Goal: Information Seeking & Learning: Learn about a topic

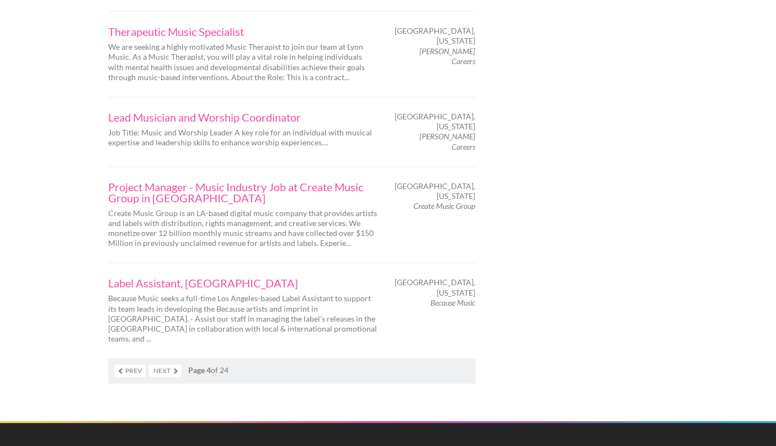
scroll to position [1696, 0]
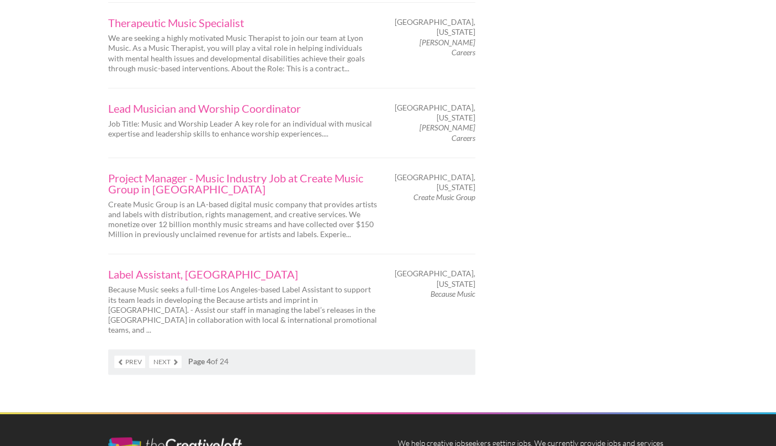
click at [104, 268] on div "Label Assistant, US Because Music seeks a full-time Los Angeles-based Label Ass…" at bounding box center [243, 301] width 290 height 66
click at [155, 355] on link "Next" at bounding box center [165, 361] width 33 height 13
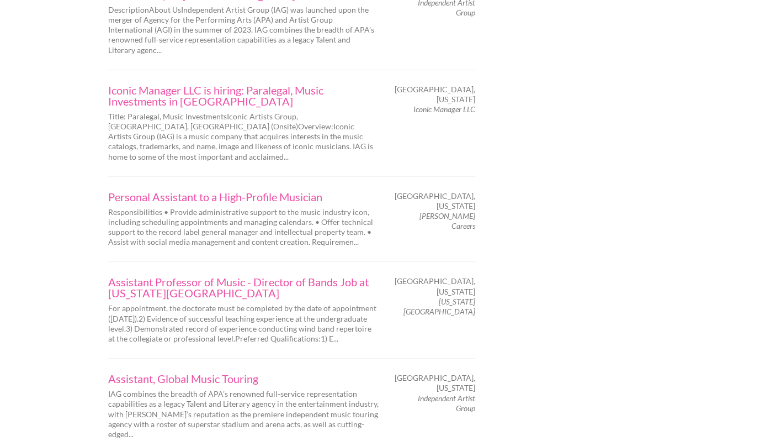
scroll to position [1696, 0]
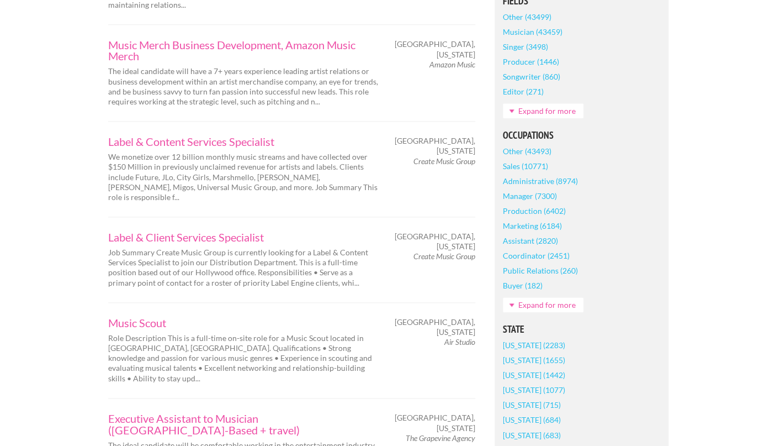
scroll to position [398, 0]
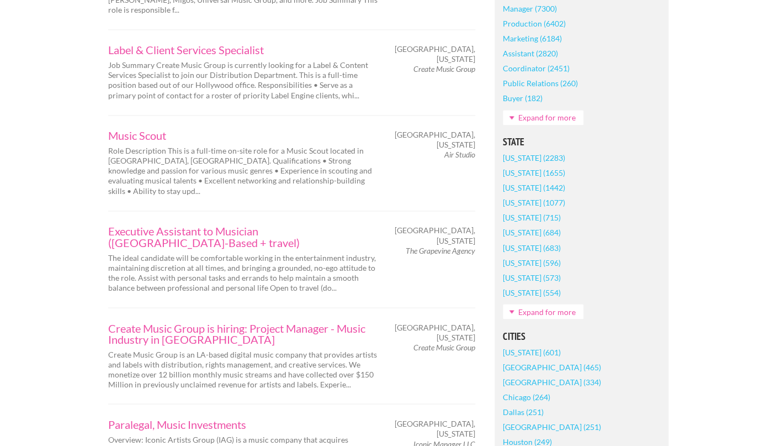
scroll to position [557, 0]
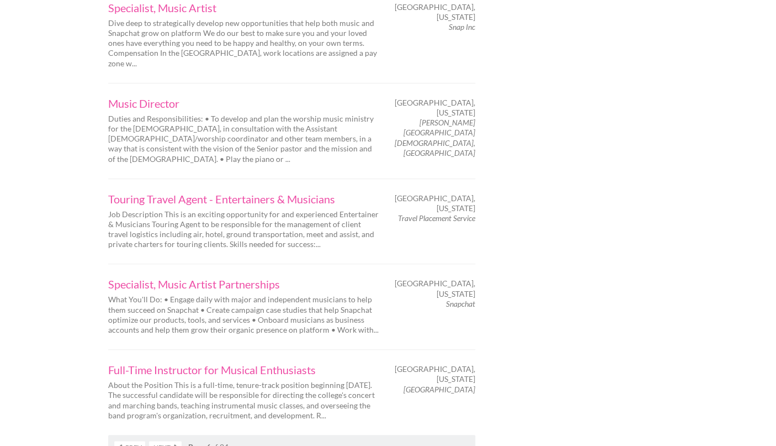
scroll to position [1670, 0]
click at [166, 439] on link "Next" at bounding box center [165, 445] width 33 height 13
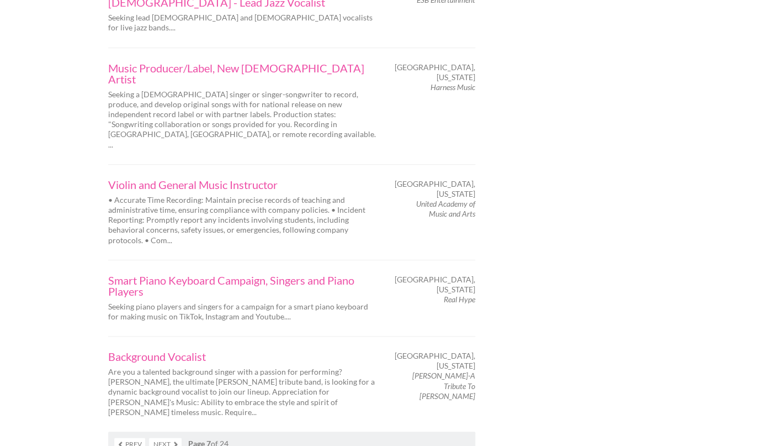
scroll to position [1723, 0]
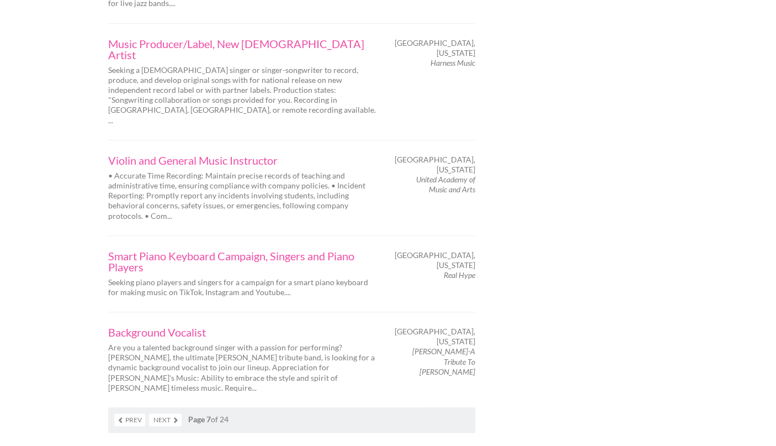
click at [162, 413] on link "Next" at bounding box center [165, 419] width 33 height 13
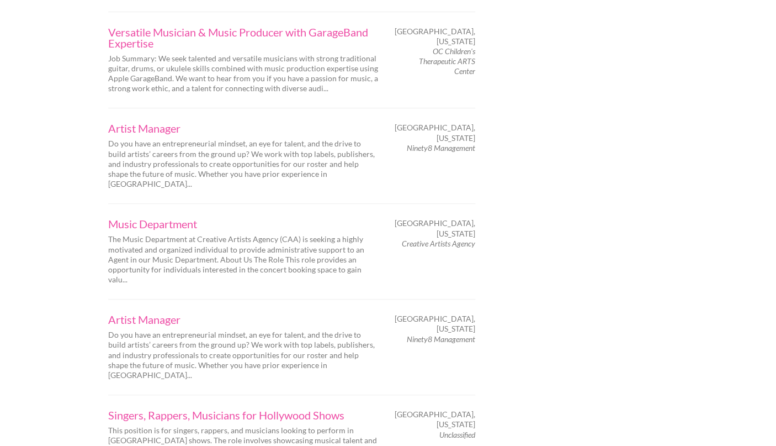
scroll to position [1670, 0]
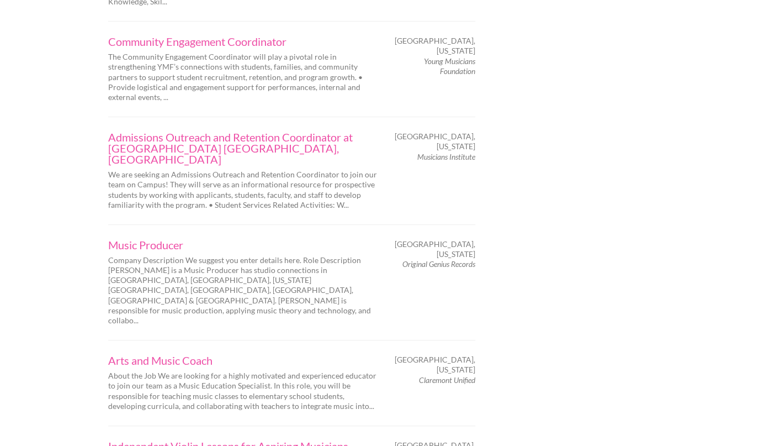
scroll to position [1670, 0]
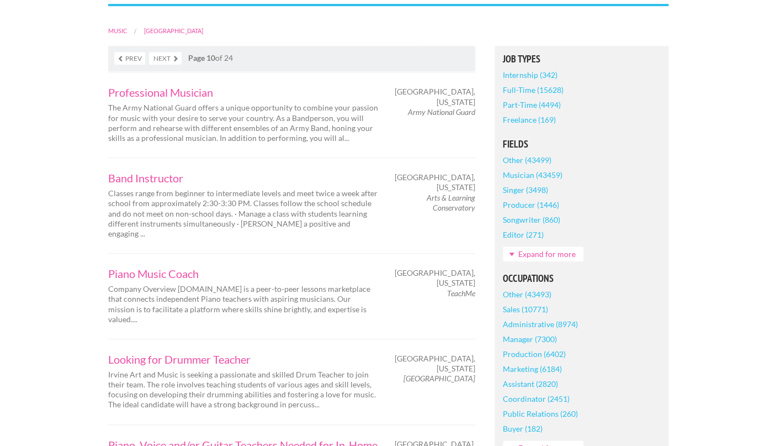
scroll to position [212, 0]
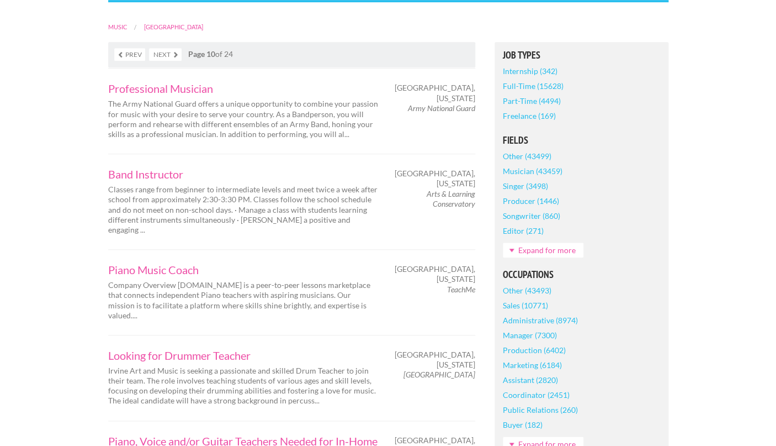
click at [126, 58] on link "Prev" at bounding box center [129, 54] width 31 height 13
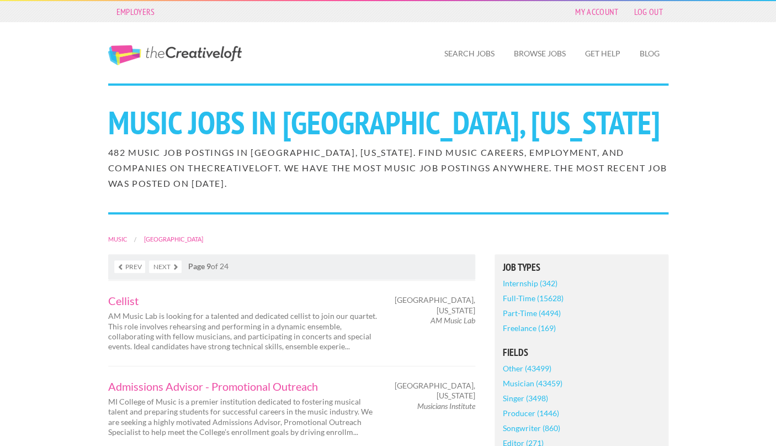
click at [124, 271] on link "Prev" at bounding box center [129, 266] width 31 height 13
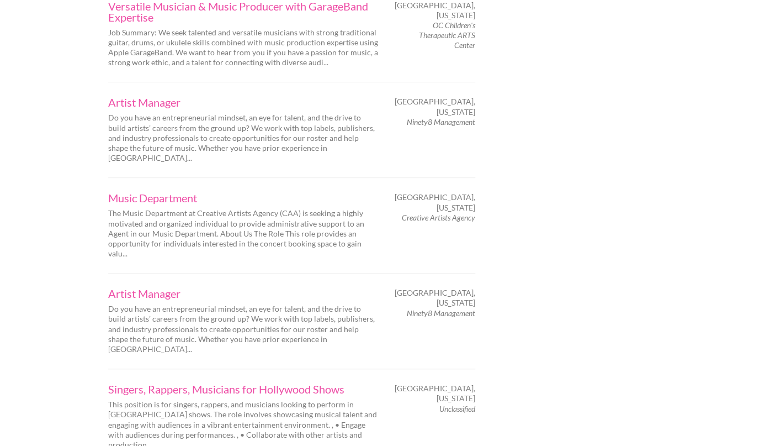
scroll to position [1723, 0]
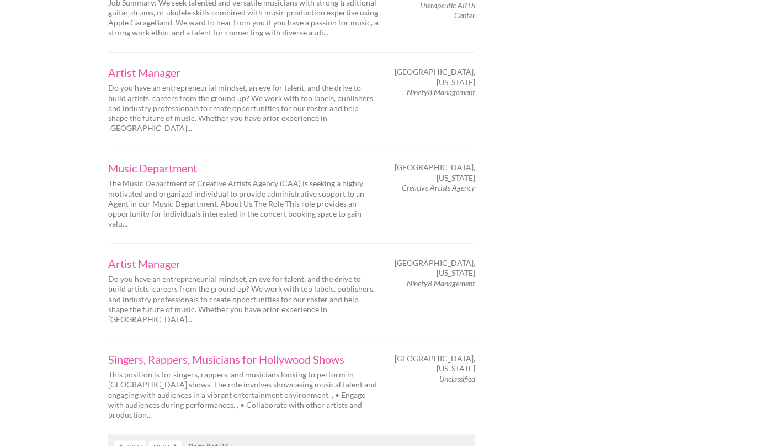
click at [155, 440] on link "Next" at bounding box center [165, 446] width 33 height 13
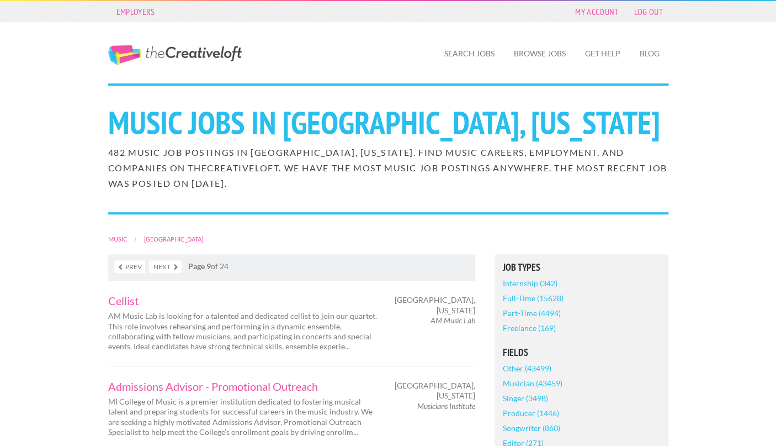
click at [167, 262] on link "Next" at bounding box center [165, 266] width 33 height 13
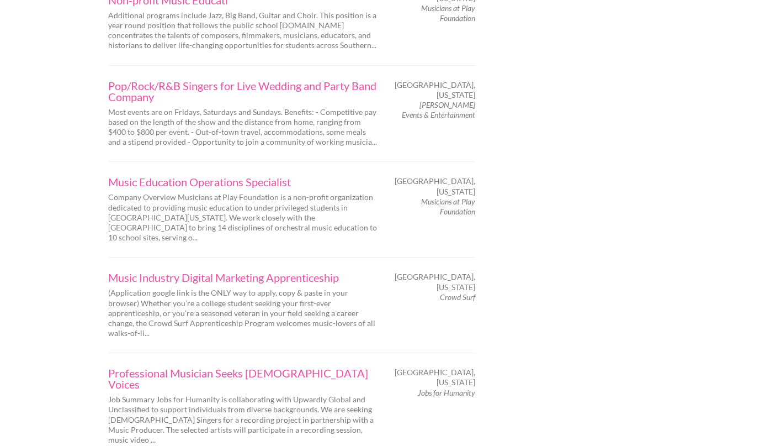
scroll to position [1643, 0]
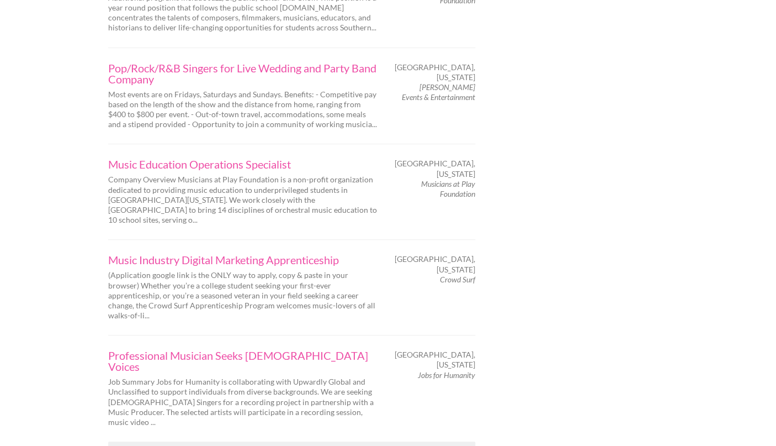
click at [165, 445] on link "Next" at bounding box center [165, 453] width 33 height 13
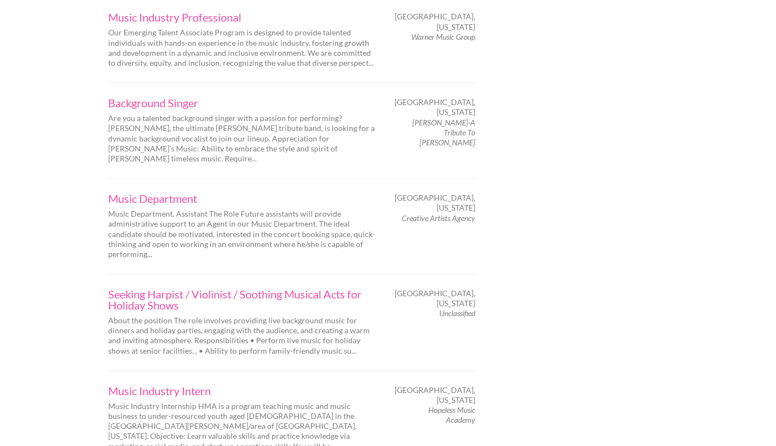
scroll to position [1643, 0]
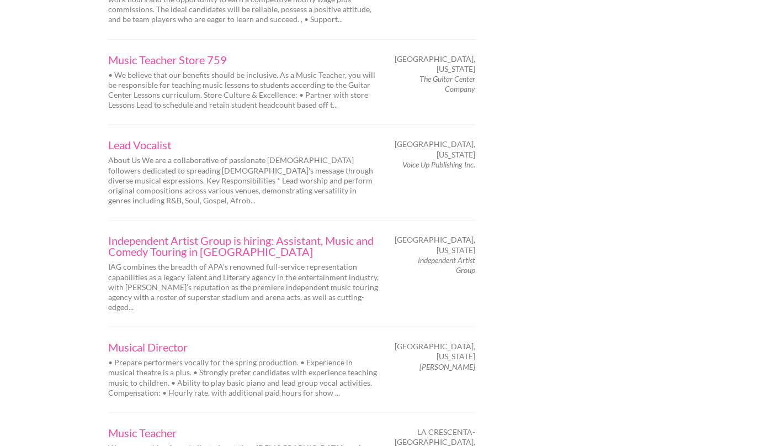
scroll to position [1643, 0]
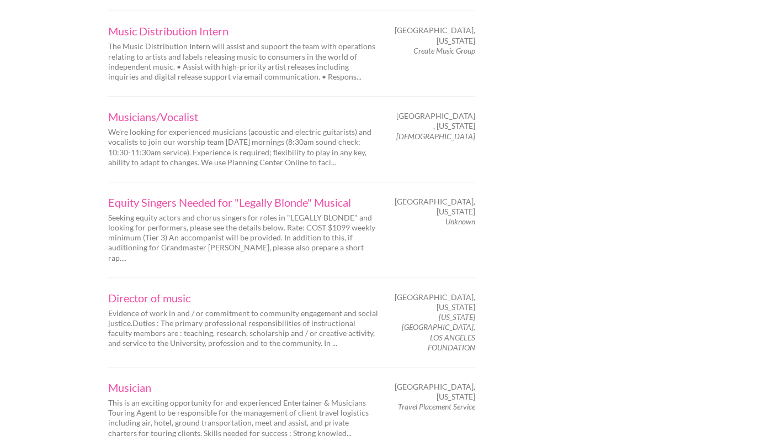
scroll to position [1829, 0]
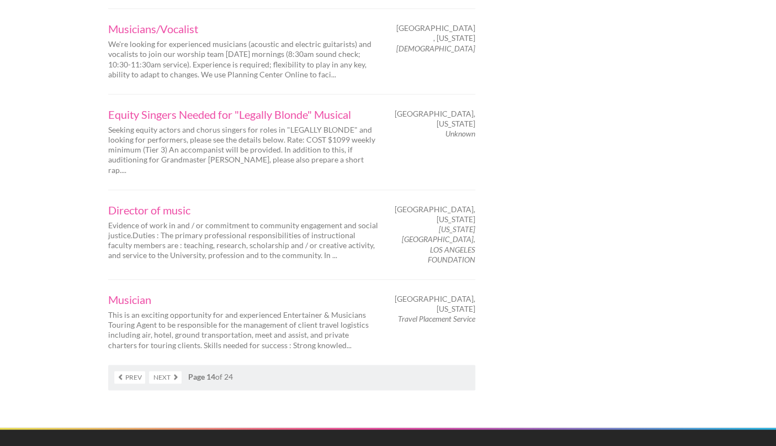
click at [161, 370] on link "Next" at bounding box center [165, 376] width 33 height 13
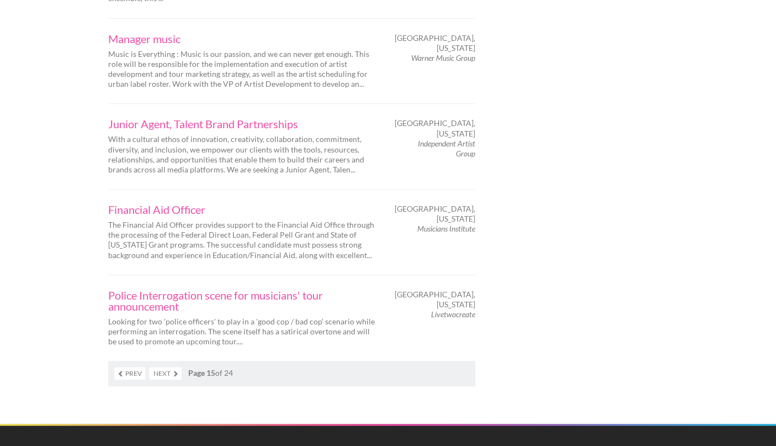
scroll to position [1723, 0]
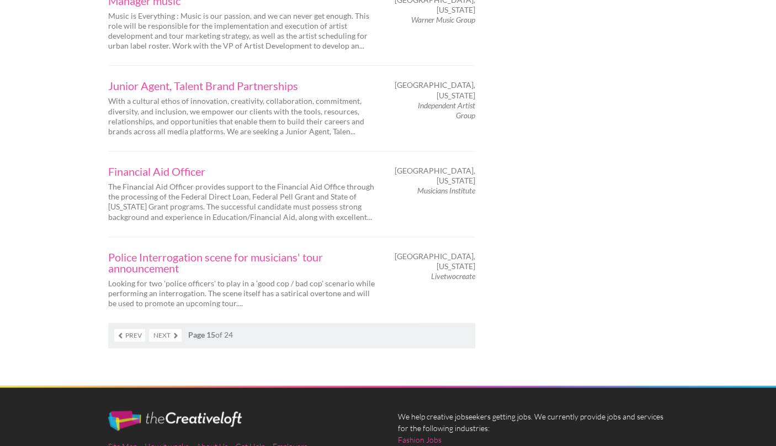
click at [164, 328] on link "Next" at bounding box center [165, 334] width 33 height 13
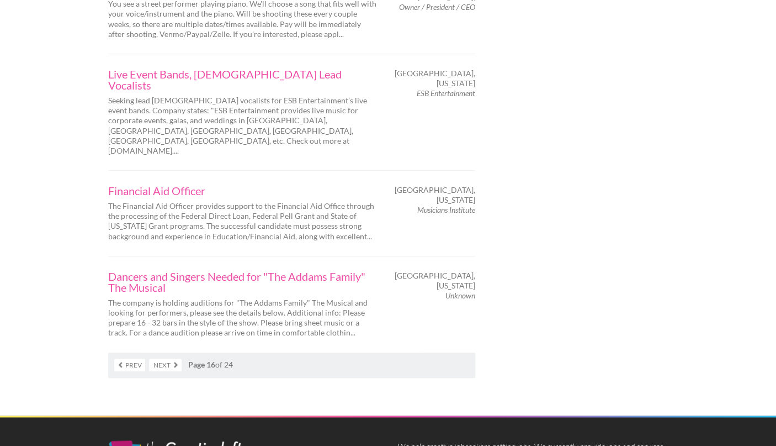
scroll to position [1749, 0]
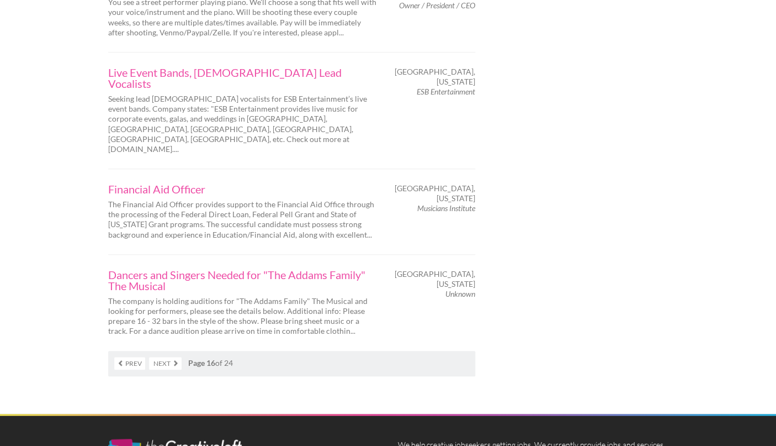
click at [167, 357] on link "Next" at bounding box center [165, 363] width 33 height 13
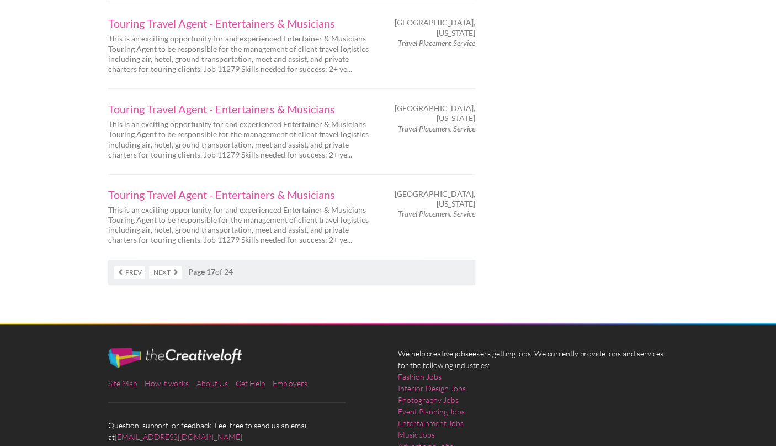
scroll to position [1749, 0]
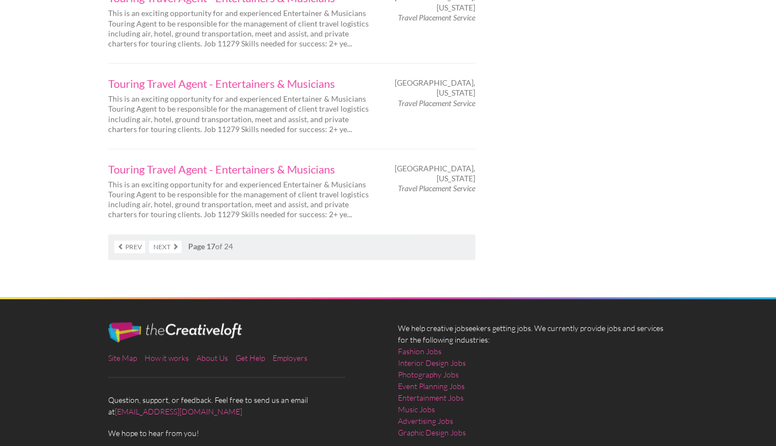
click at [167, 240] on link "Next" at bounding box center [165, 246] width 33 height 13
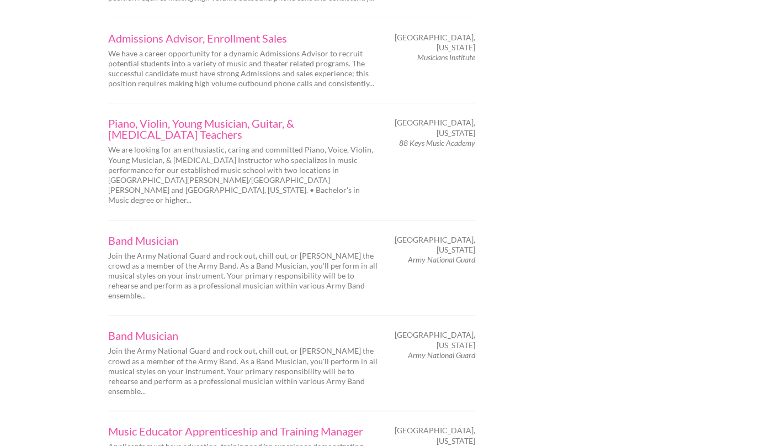
scroll to position [1696, 0]
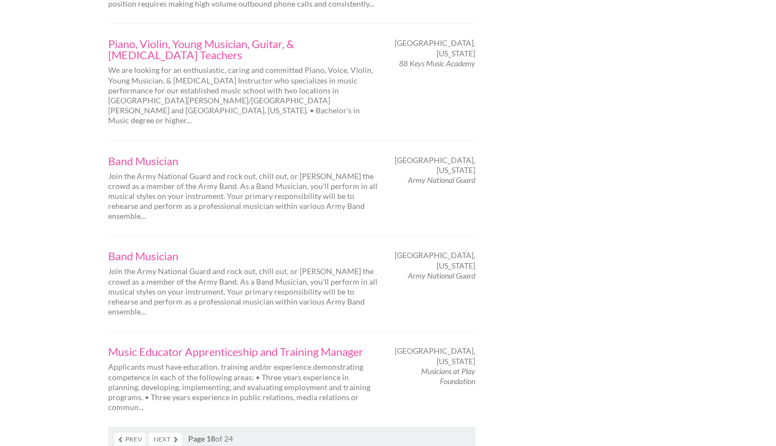
click at [164, 432] on link "Next" at bounding box center [165, 438] width 33 height 13
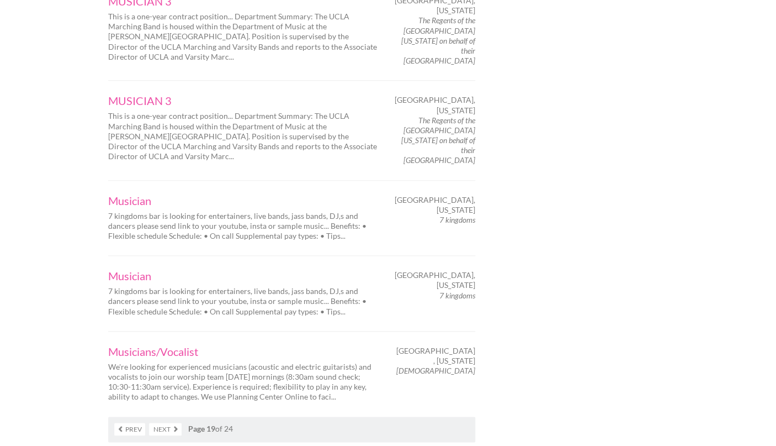
scroll to position [1749, 0]
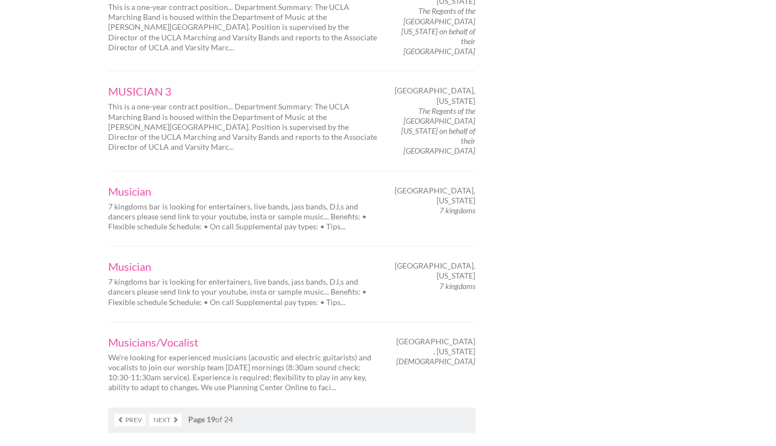
click at [164, 413] on link "Next" at bounding box center [165, 419] width 33 height 13
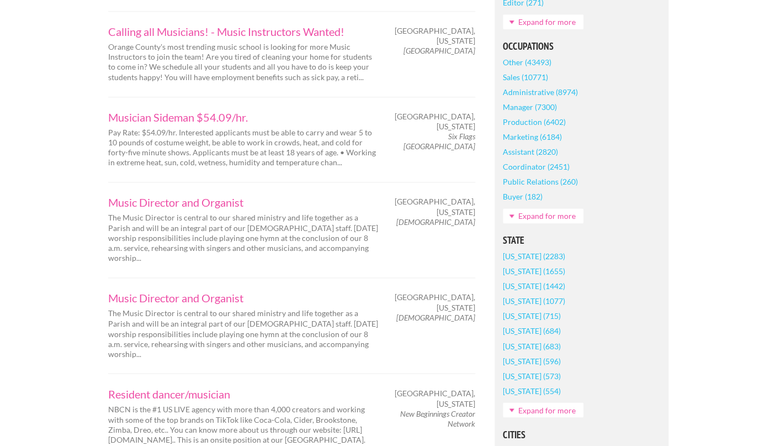
scroll to position [451, 0]
